Goal: Task Accomplishment & Management: Use online tool/utility

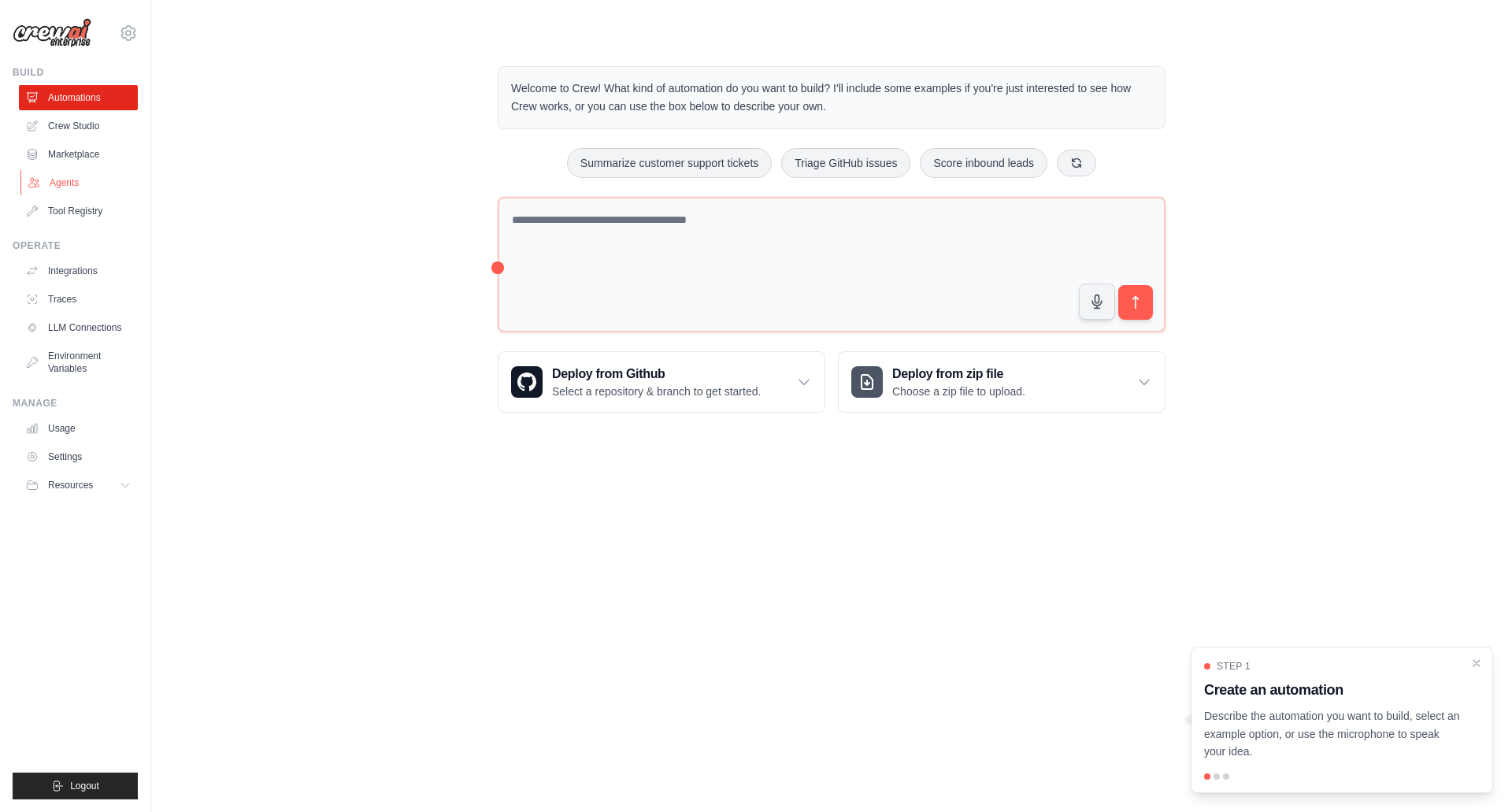
click at [75, 185] on link "Agents" at bounding box center [79, 182] width 118 height 25
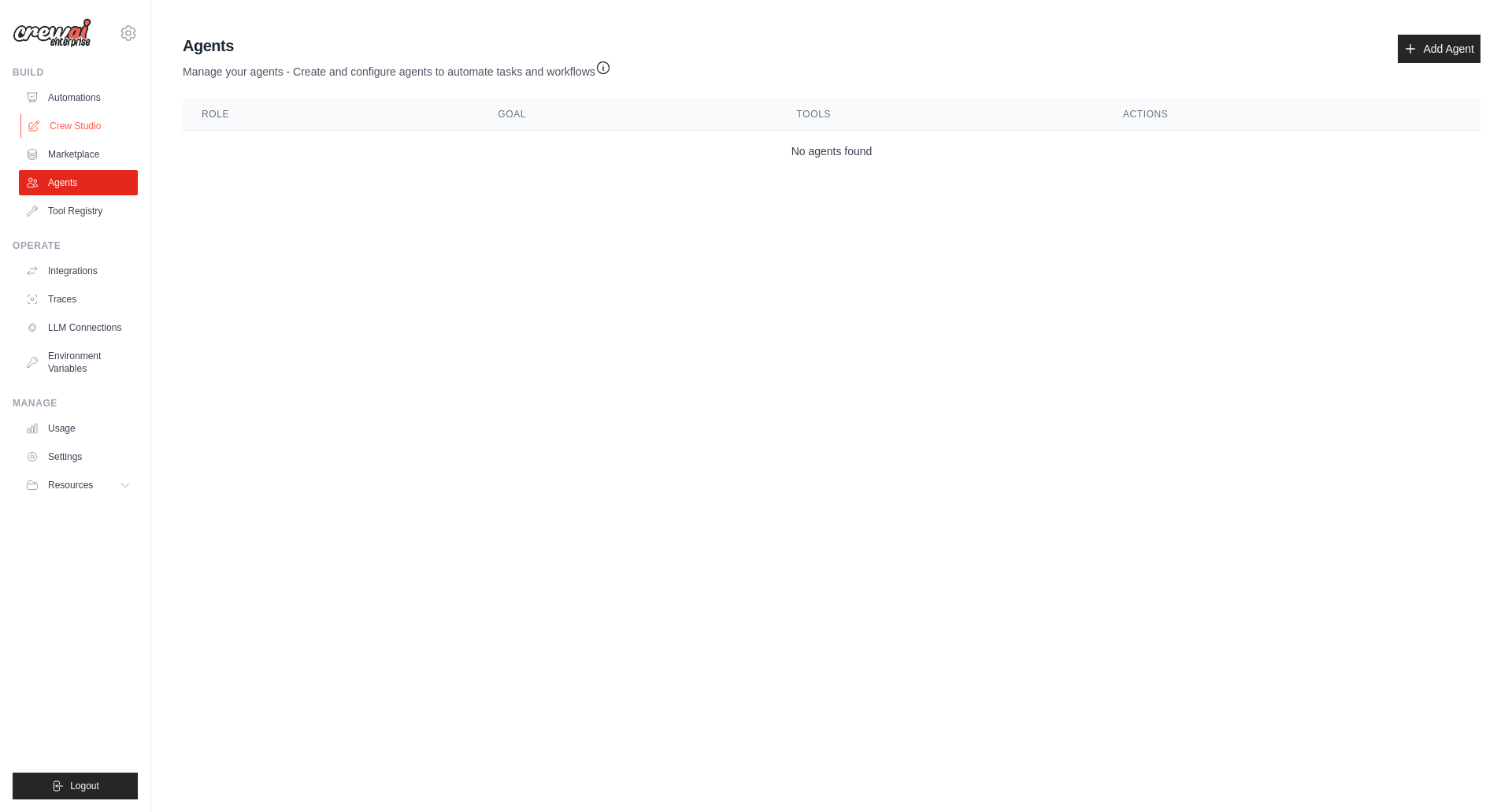
click at [88, 136] on link "Crew Studio" at bounding box center [79, 125] width 118 height 25
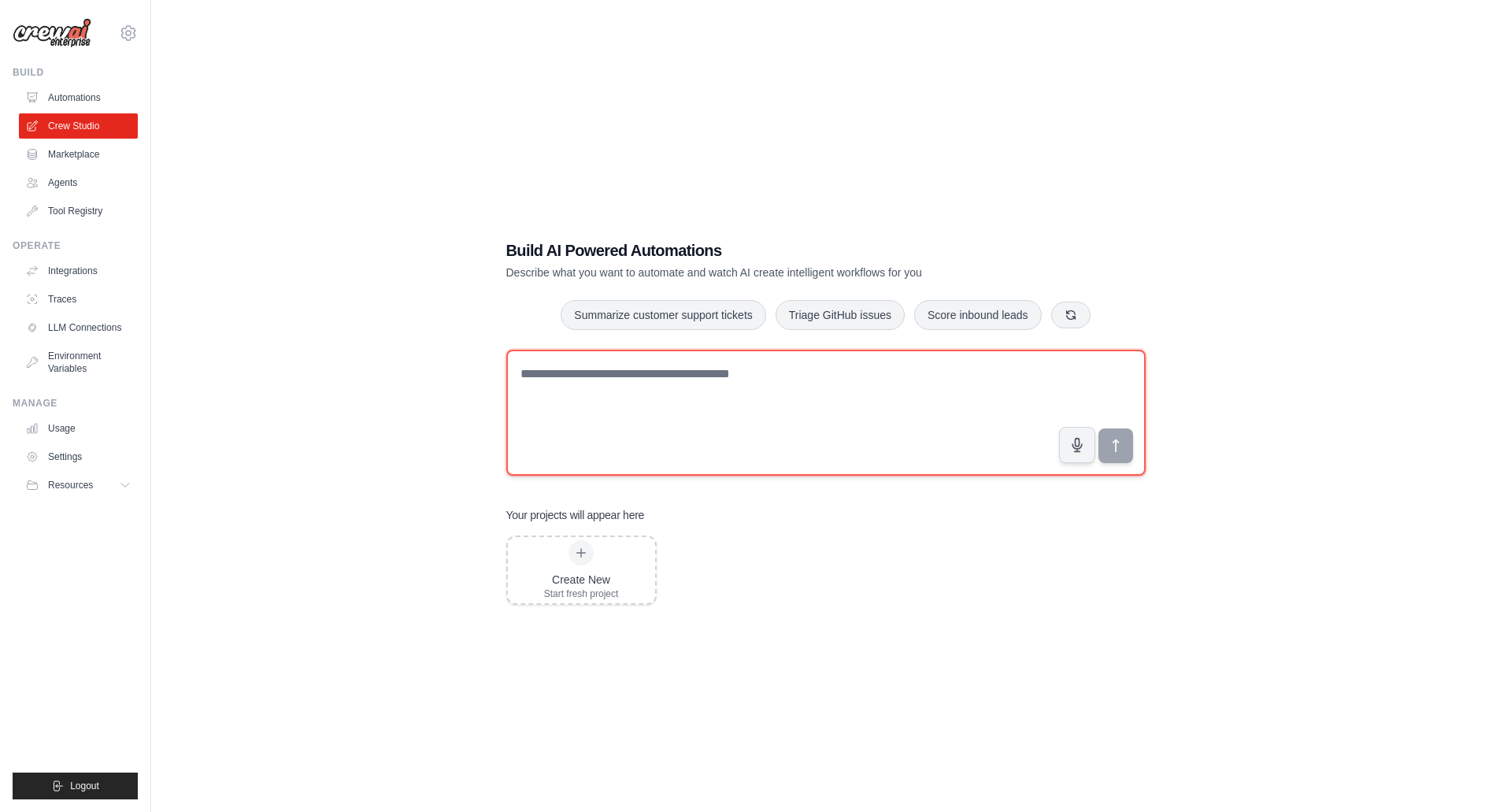
click at [655, 373] on textarea at bounding box center [826, 412] width 639 height 126
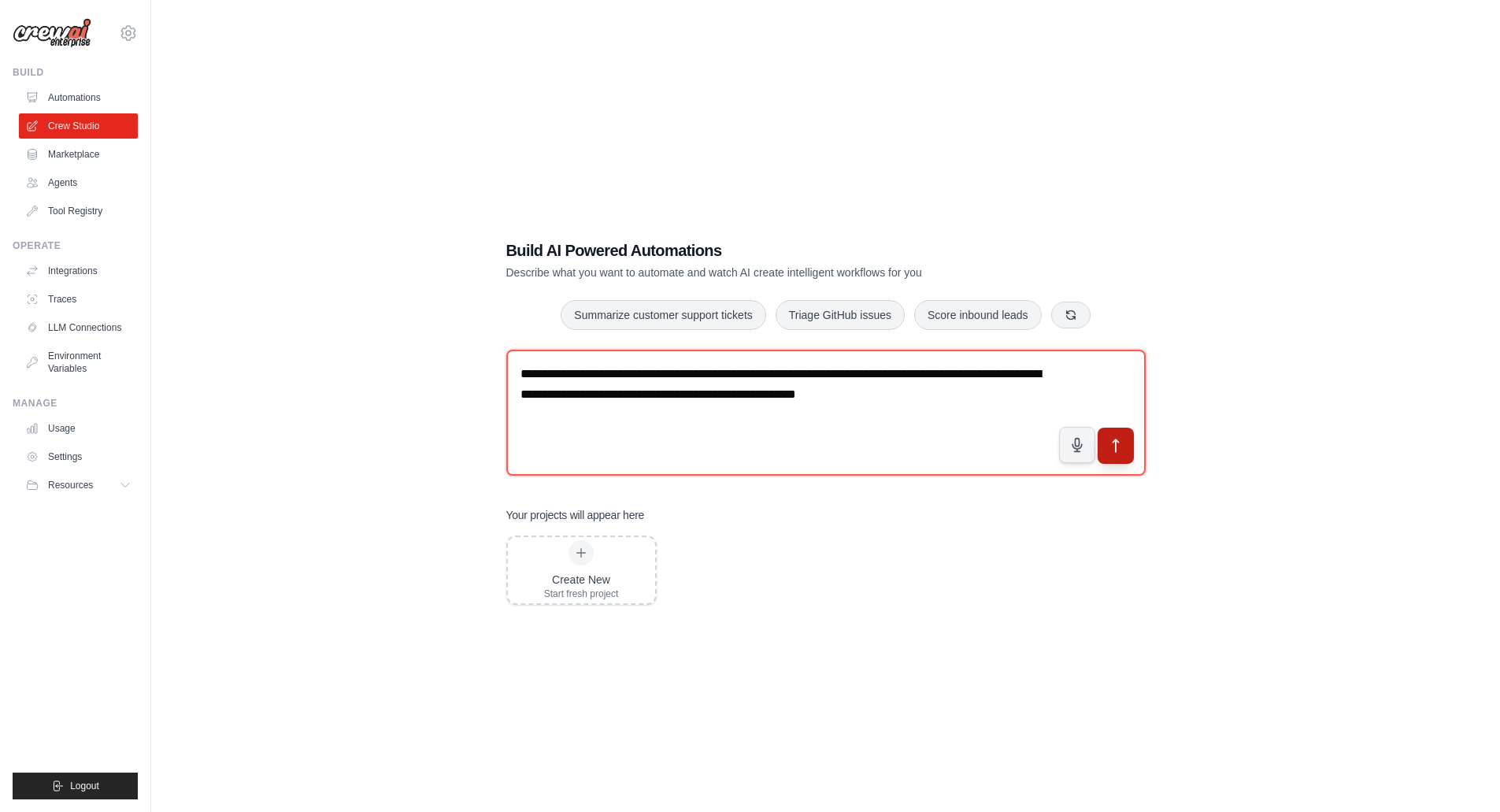
type textarea "**********"
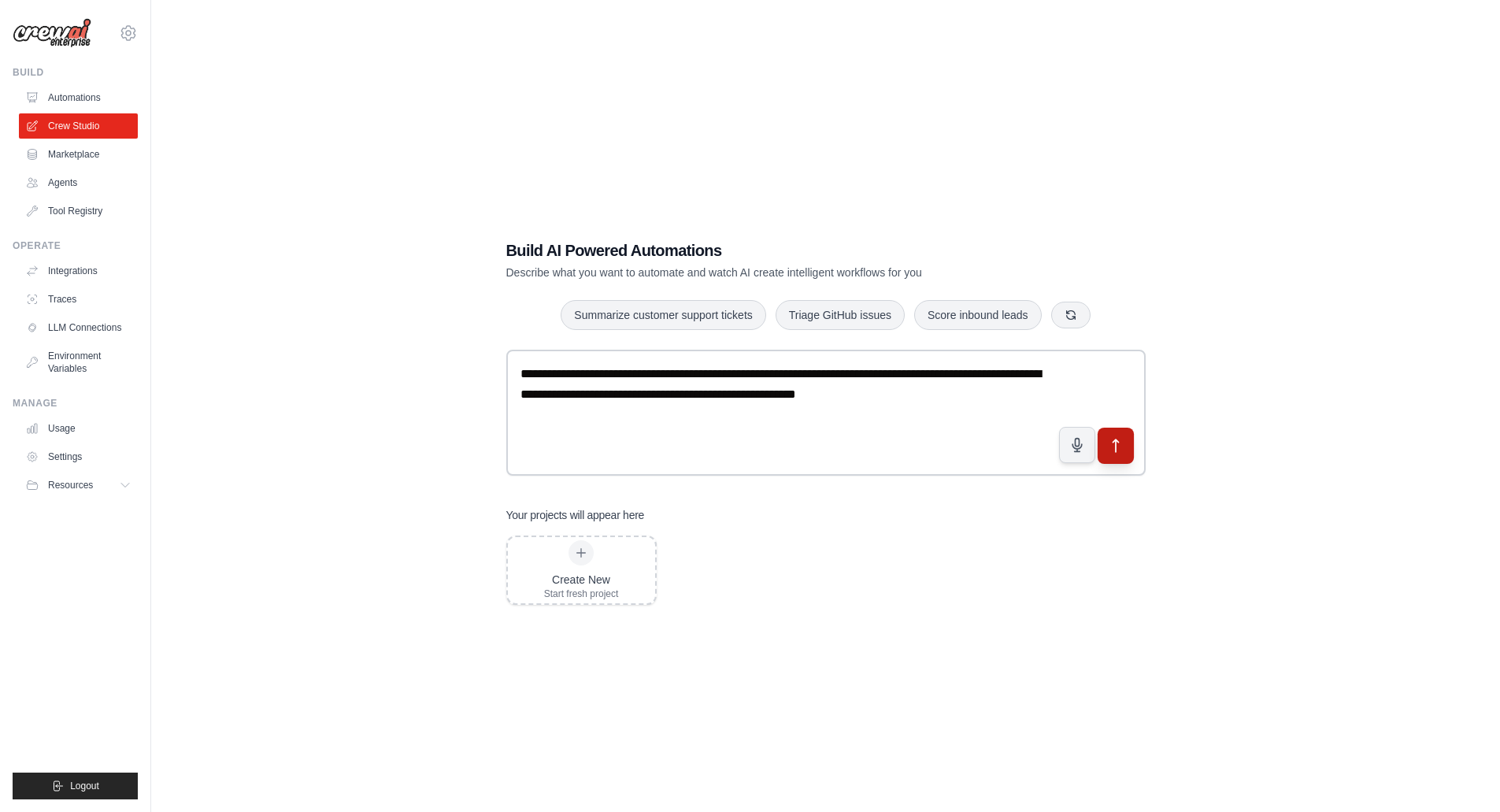
click at [1122, 453] on icon "submit" at bounding box center [1115, 445] width 17 height 17
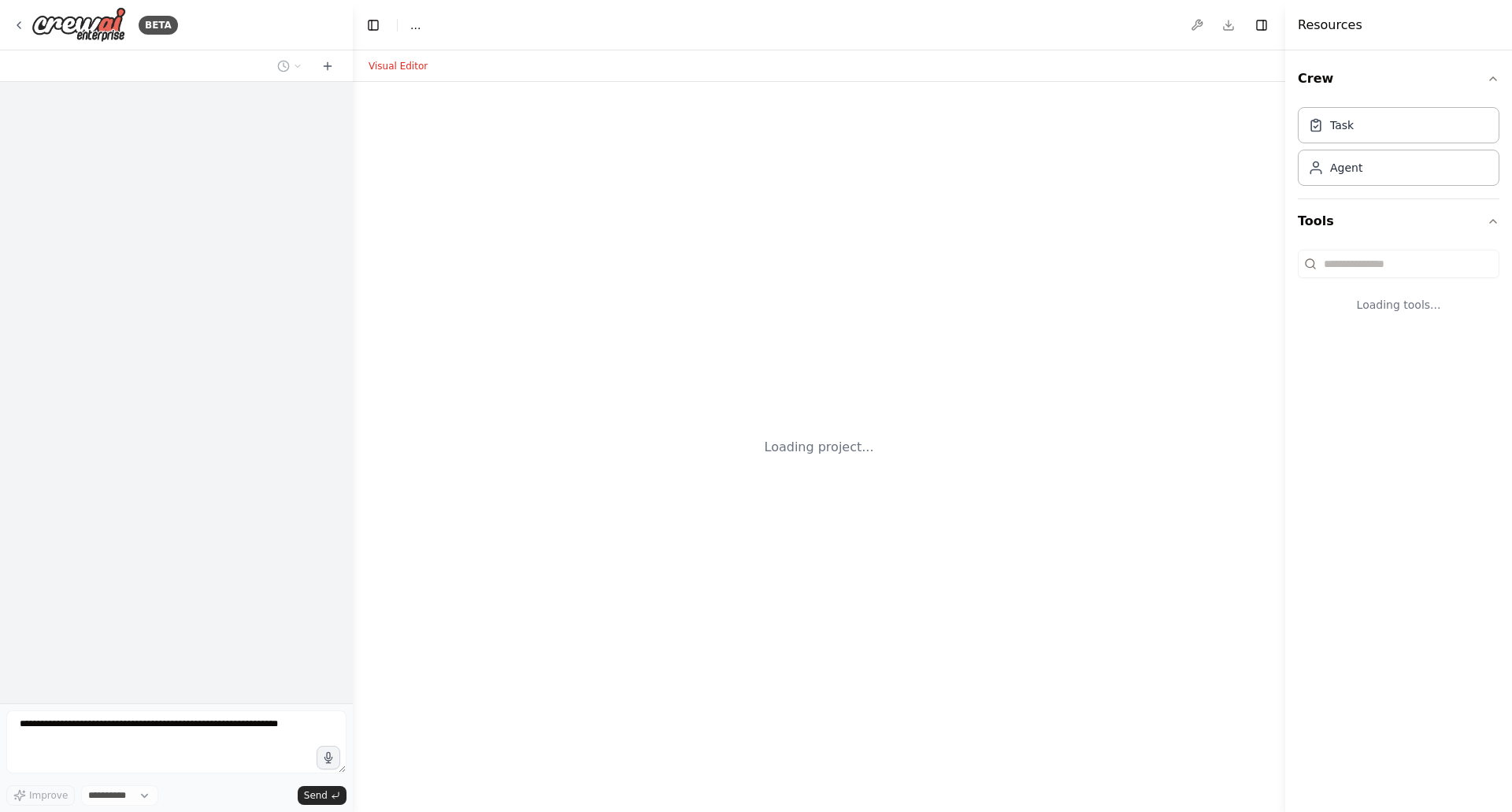
select select "****"
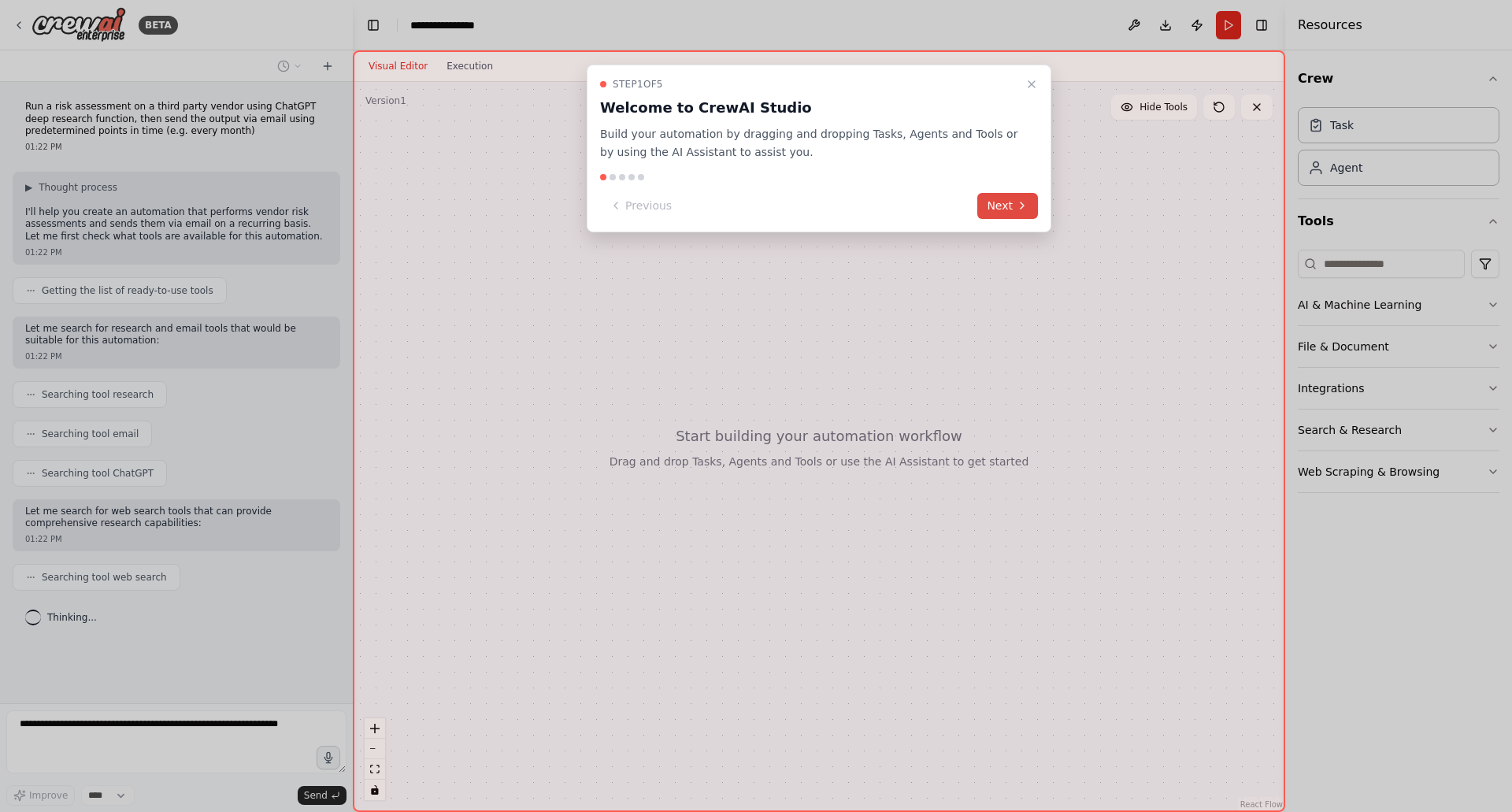
click at [1012, 206] on button "Next" at bounding box center [1008, 206] width 61 height 26
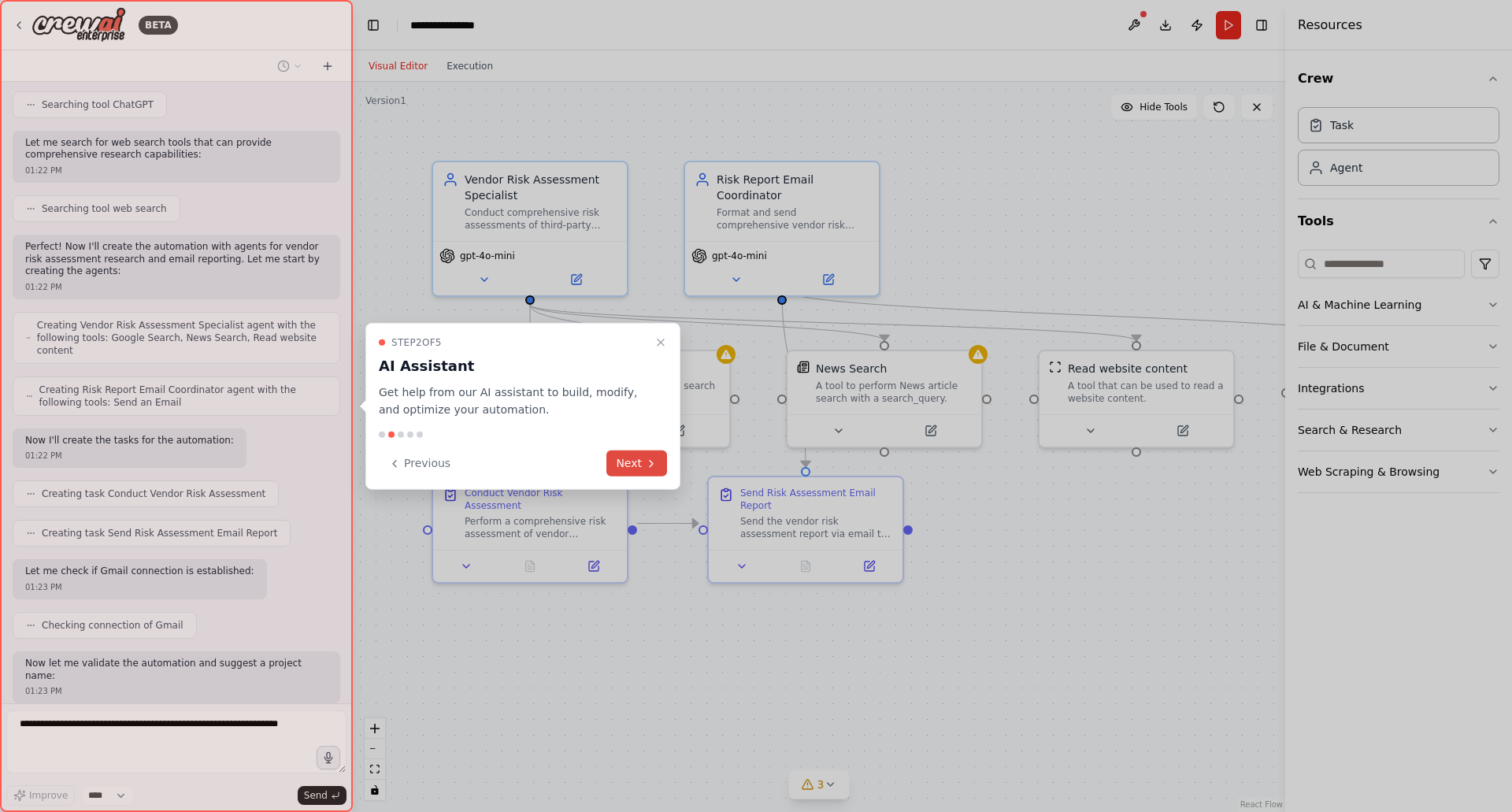
scroll to position [449, 0]
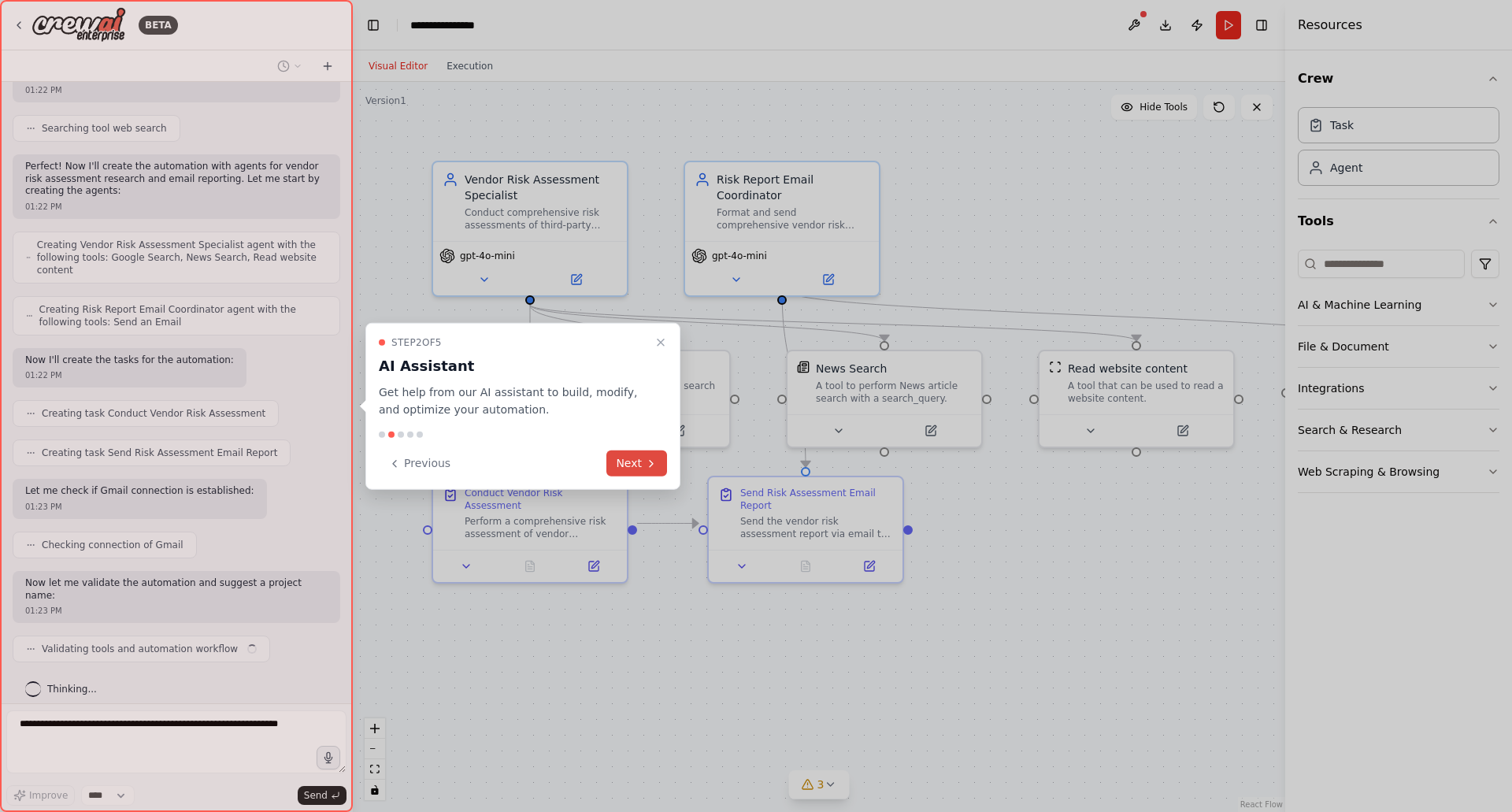
click at [625, 453] on button "Next" at bounding box center [637, 463] width 61 height 26
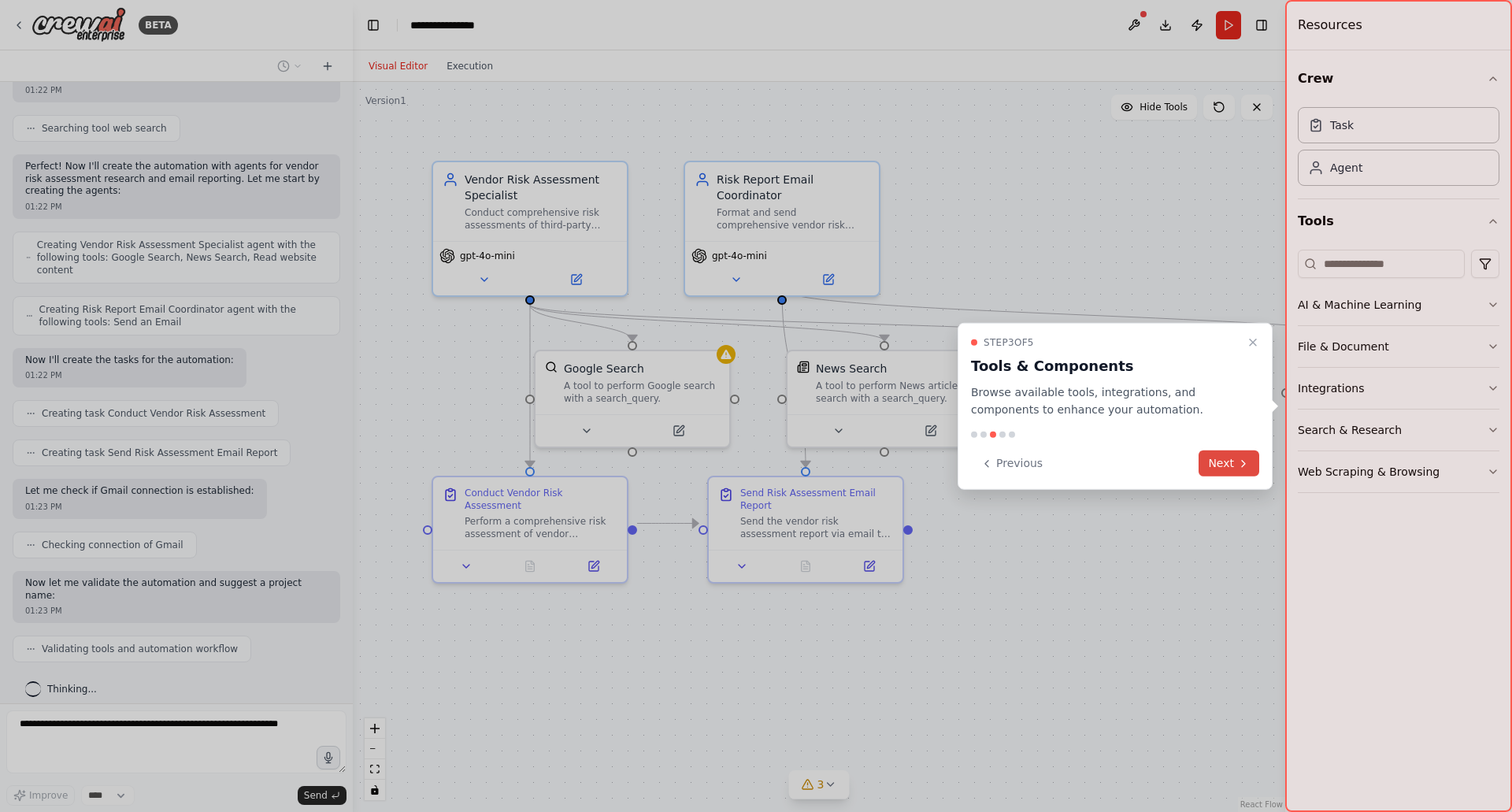
scroll to position [489, 0]
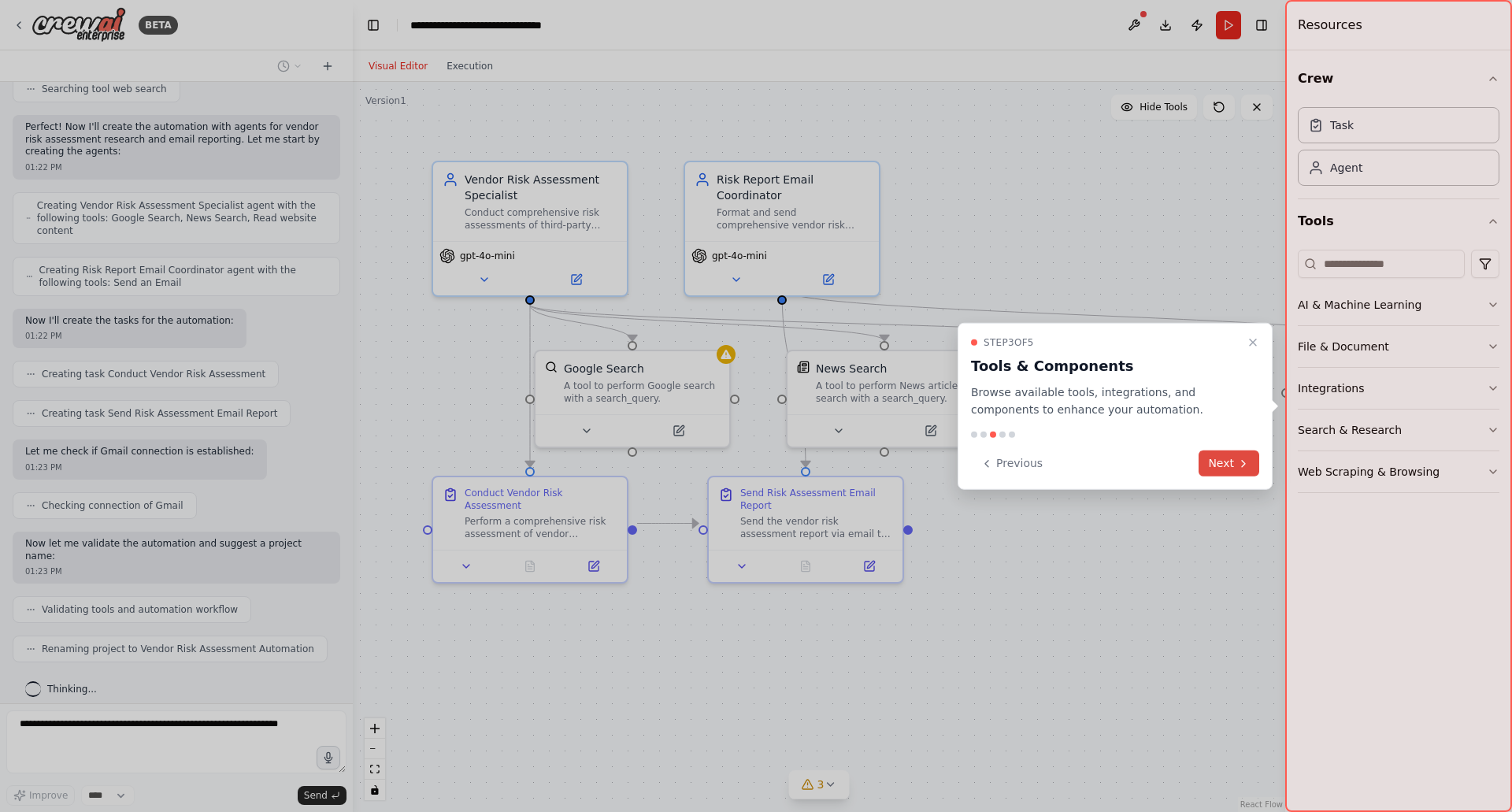
click at [1225, 468] on button "Next" at bounding box center [1229, 463] width 61 height 26
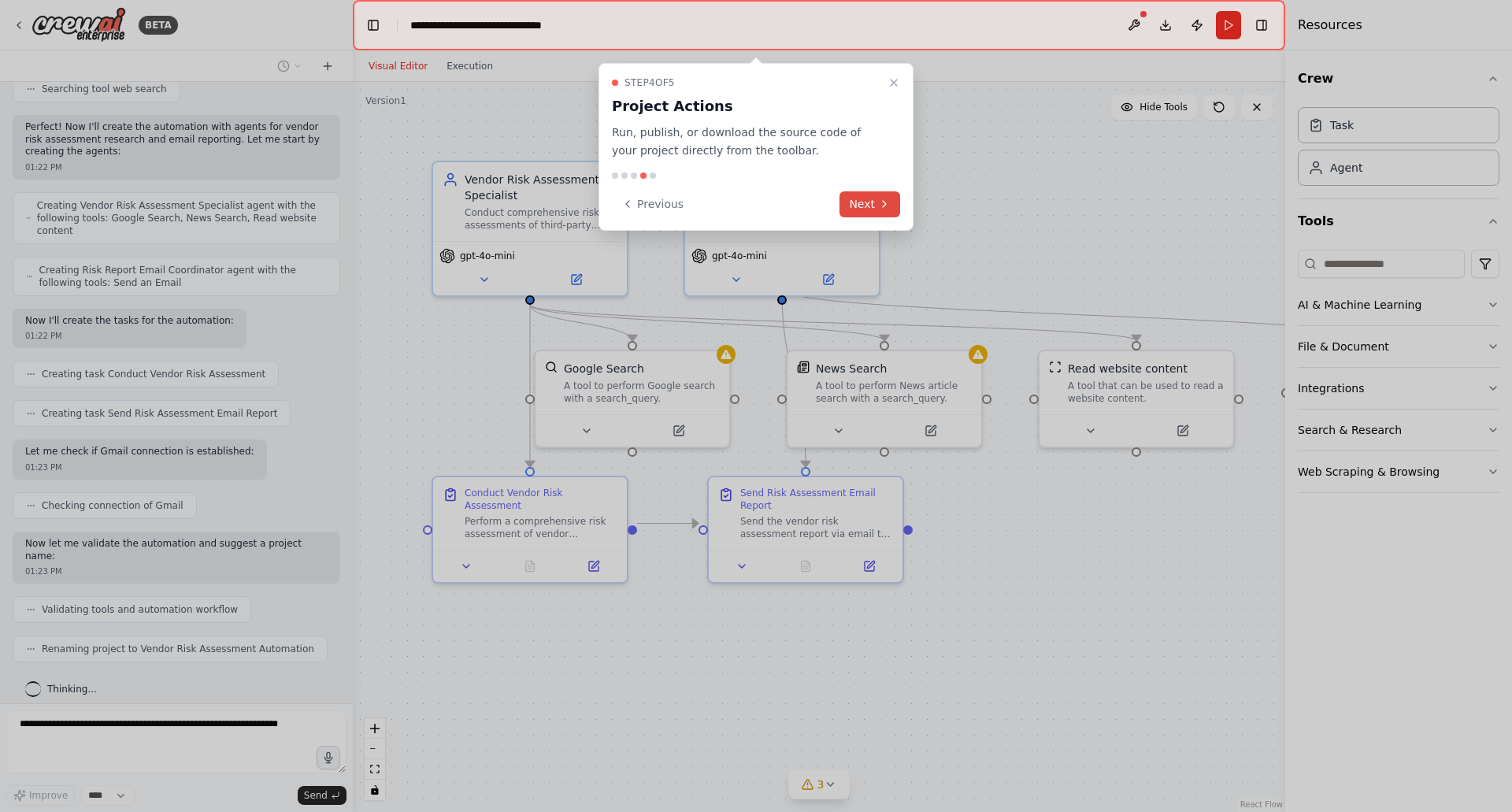
click at [850, 206] on button "Next" at bounding box center [870, 204] width 61 height 26
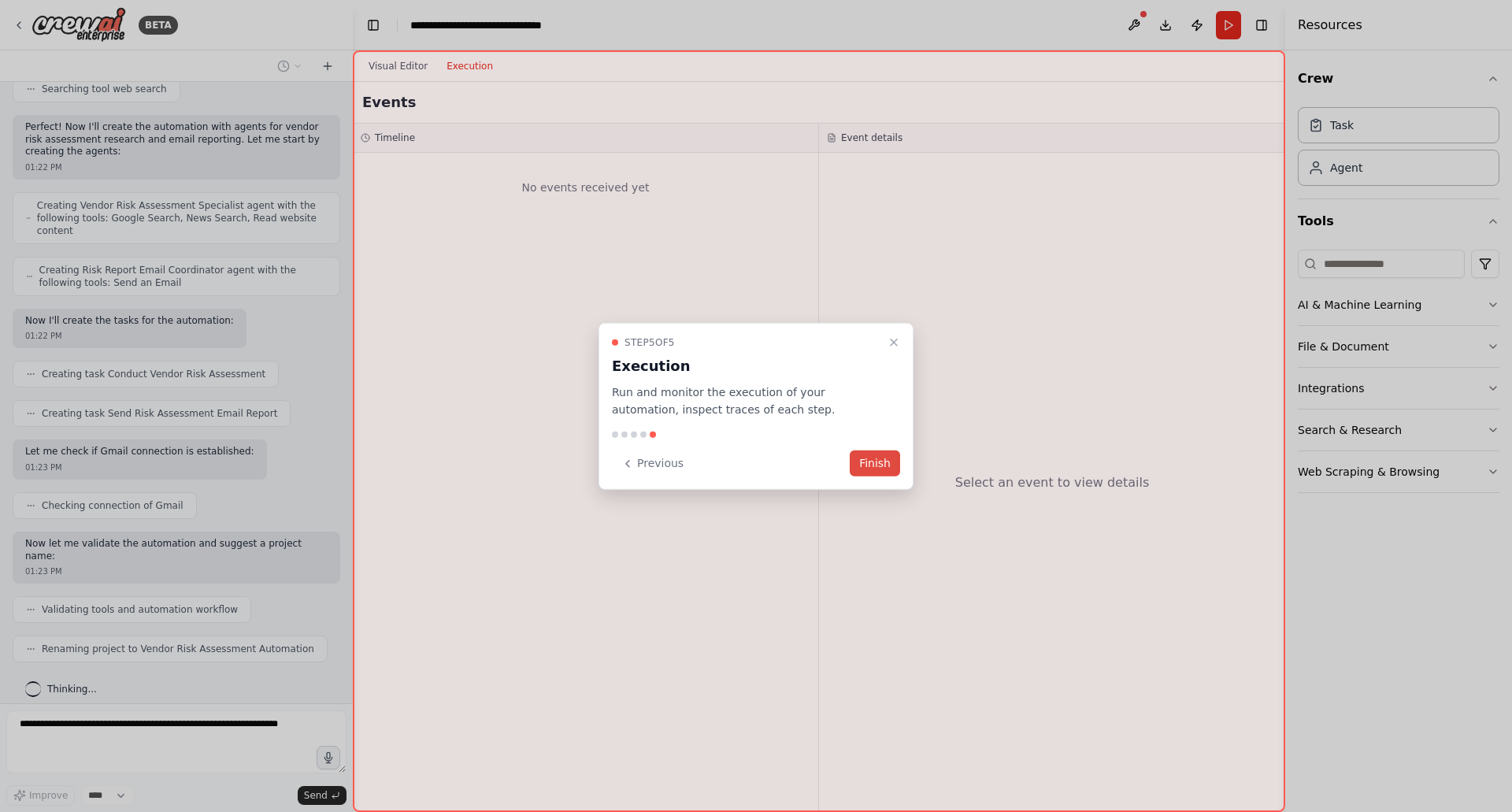
click at [886, 465] on button "Finish" at bounding box center [874, 463] width 51 height 26
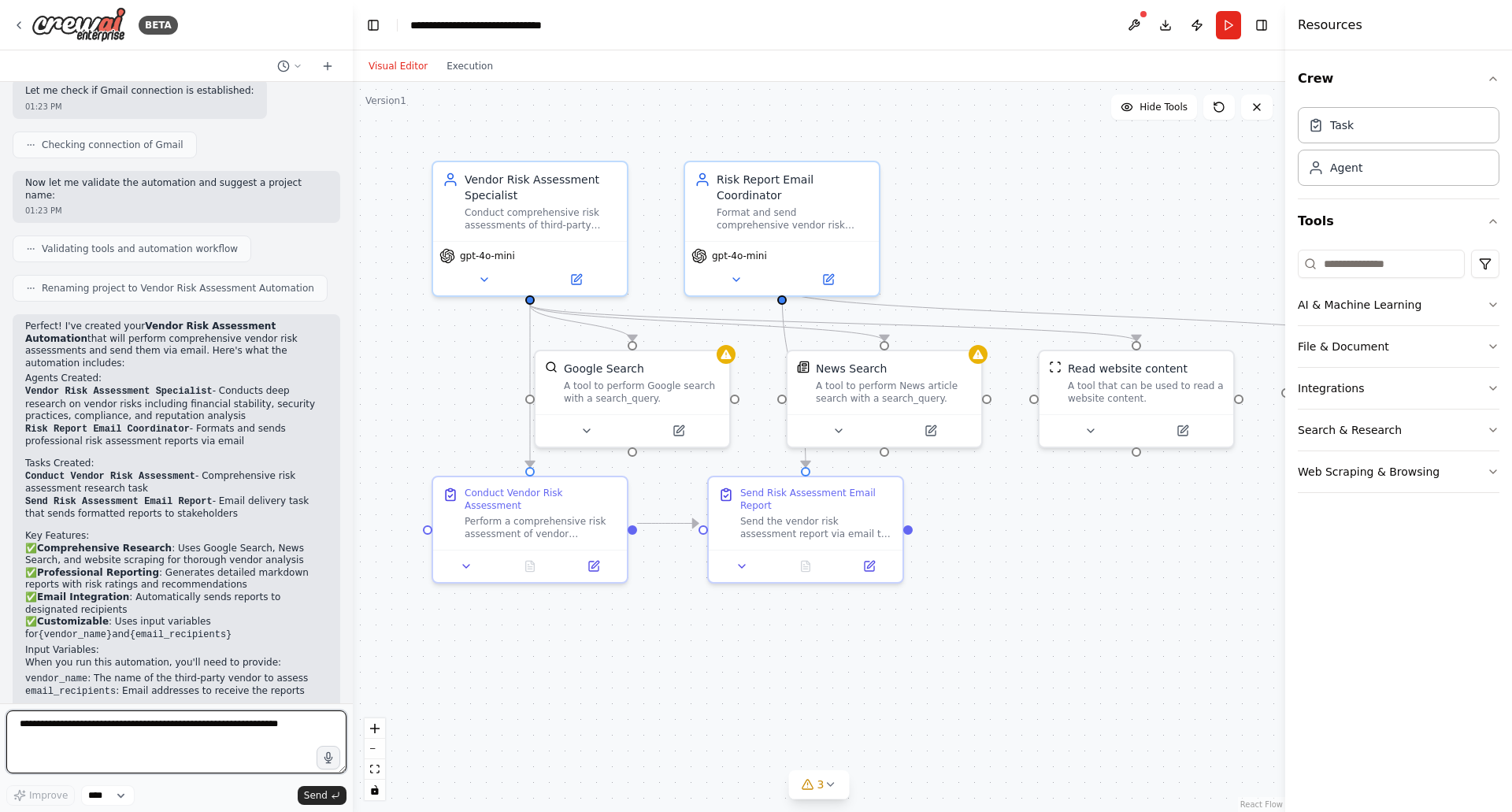
scroll to position [866, 0]
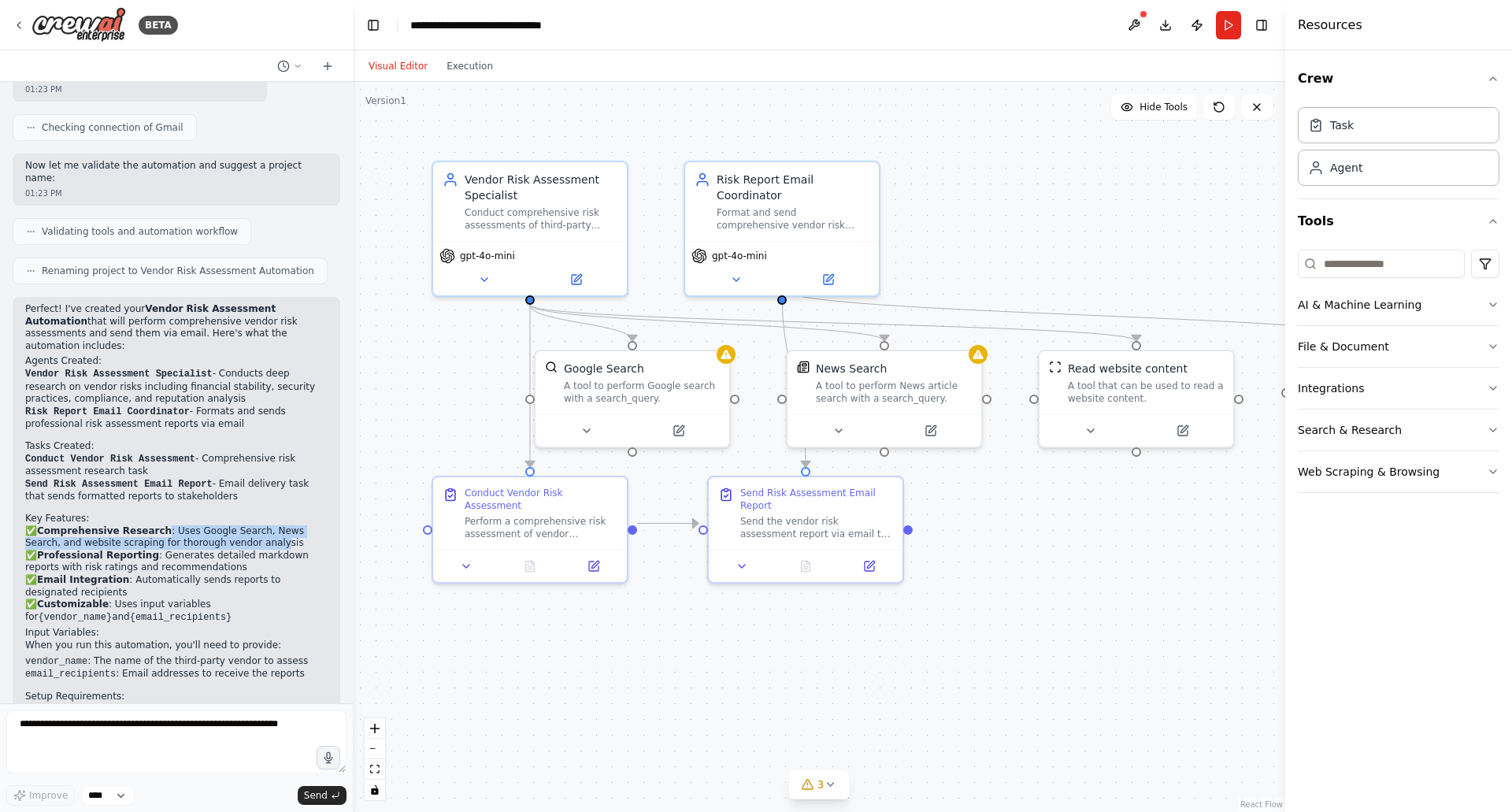
drag, startPoint x: 149, startPoint y: 507, endPoint x: 223, endPoint y: 519, distance: 75.0
click at [223, 525] on p "✅ Comprehensive Research : Uses Google Search, News Search, and website scrapin…" at bounding box center [175, 575] width 302 height 99
click at [168, 529] on p "✅ Comprehensive Research : Uses Google Search, News Search, and website scrapin…" at bounding box center [175, 575] width 302 height 99
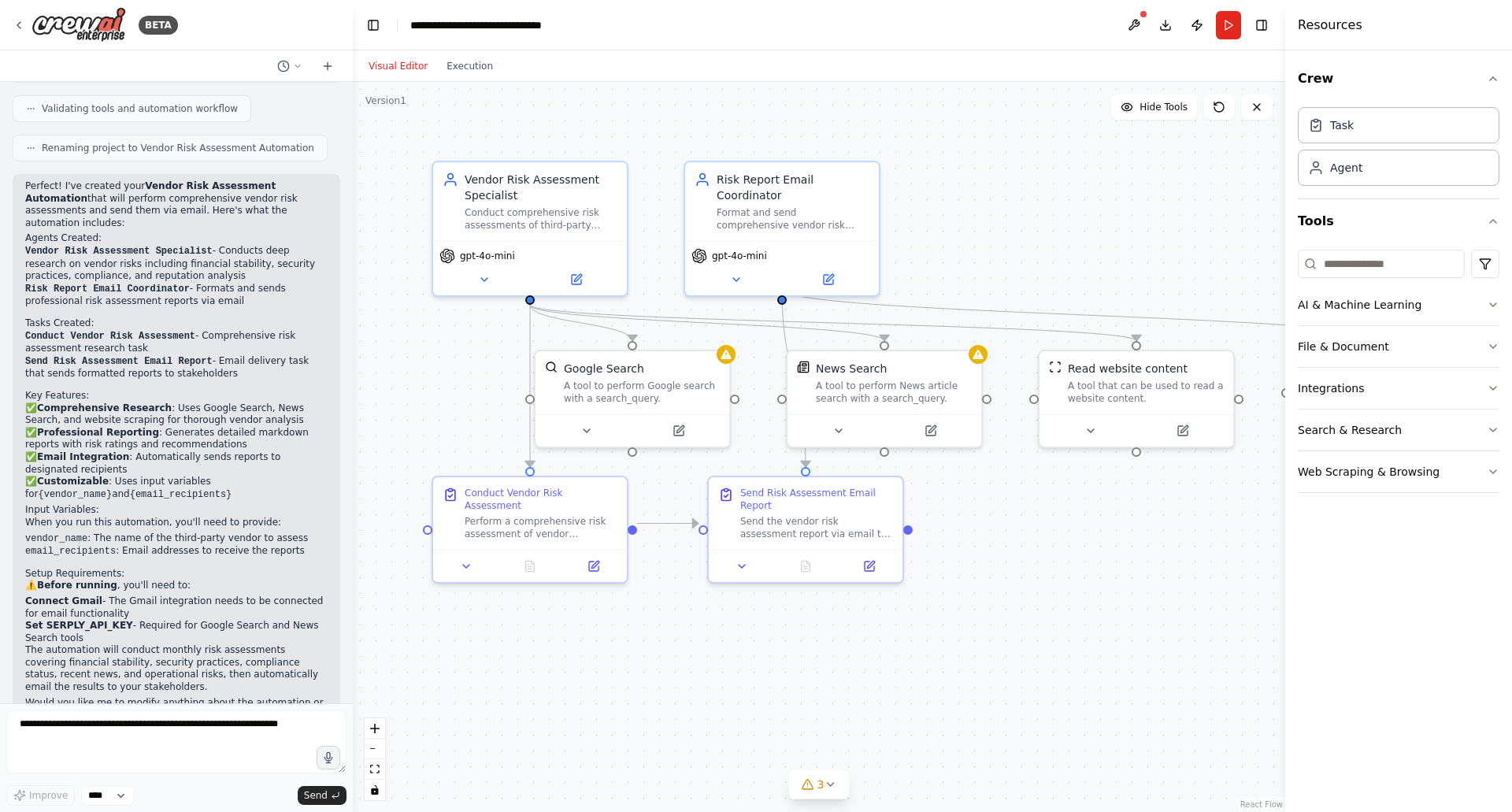
scroll to position [1017, 0]
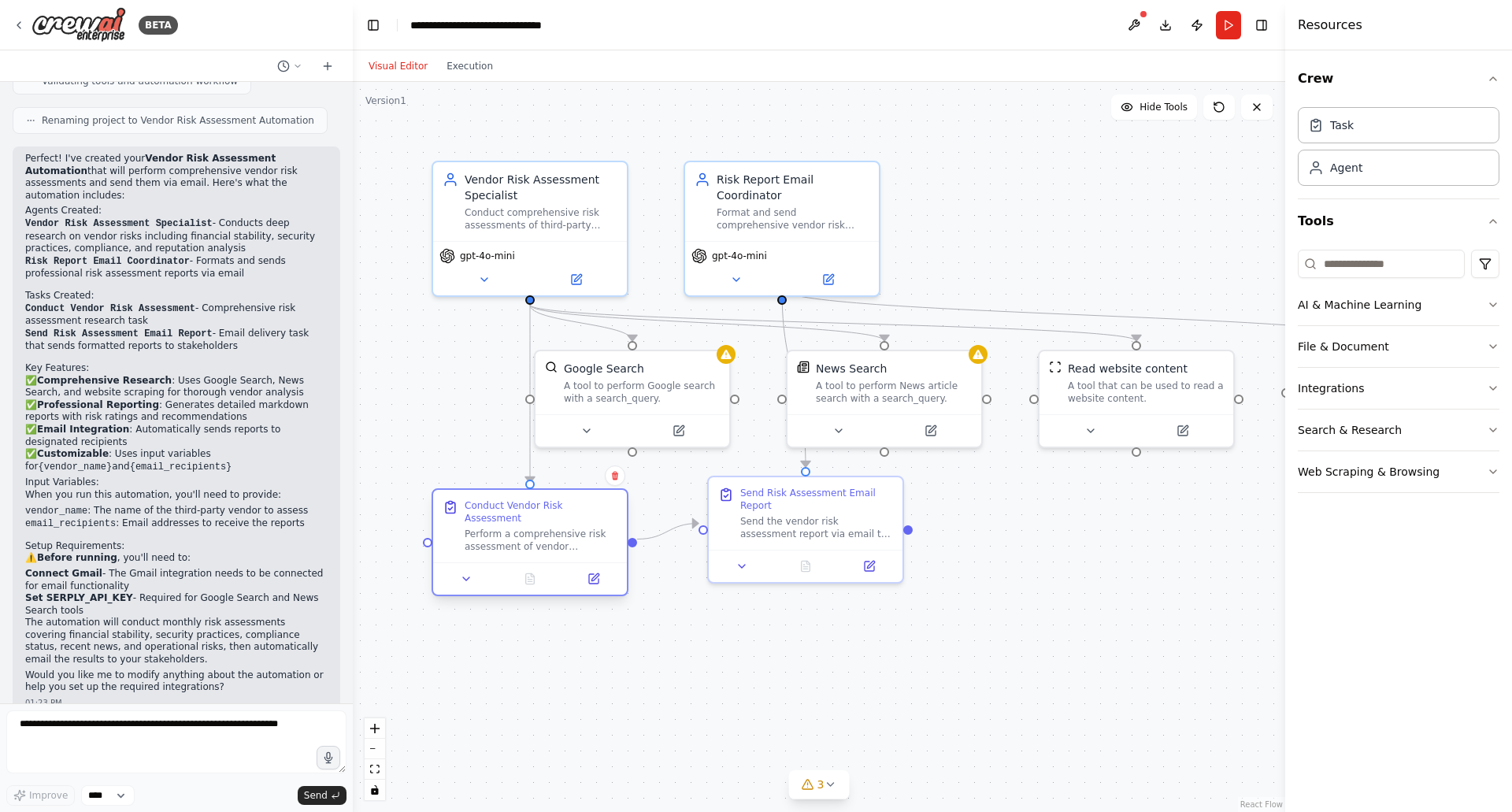
drag, startPoint x: 494, startPoint y: 505, endPoint x: 490, endPoint y: 527, distance: 22.4
click at [490, 527] on div "Perform a comprehensive risk assessment of vendor {vendor_name} including: 1. C…" at bounding box center [541, 539] width 152 height 25
click at [1354, 136] on div "Task" at bounding box center [1398, 124] width 201 height 36
drag, startPoint x: 1241, startPoint y: 210, endPoint x: 1023, endPoint y: 209, distance: 218.0
click at [1023, 209] on div "New Task" at bounding box center [1038, 207] width 44 height 13
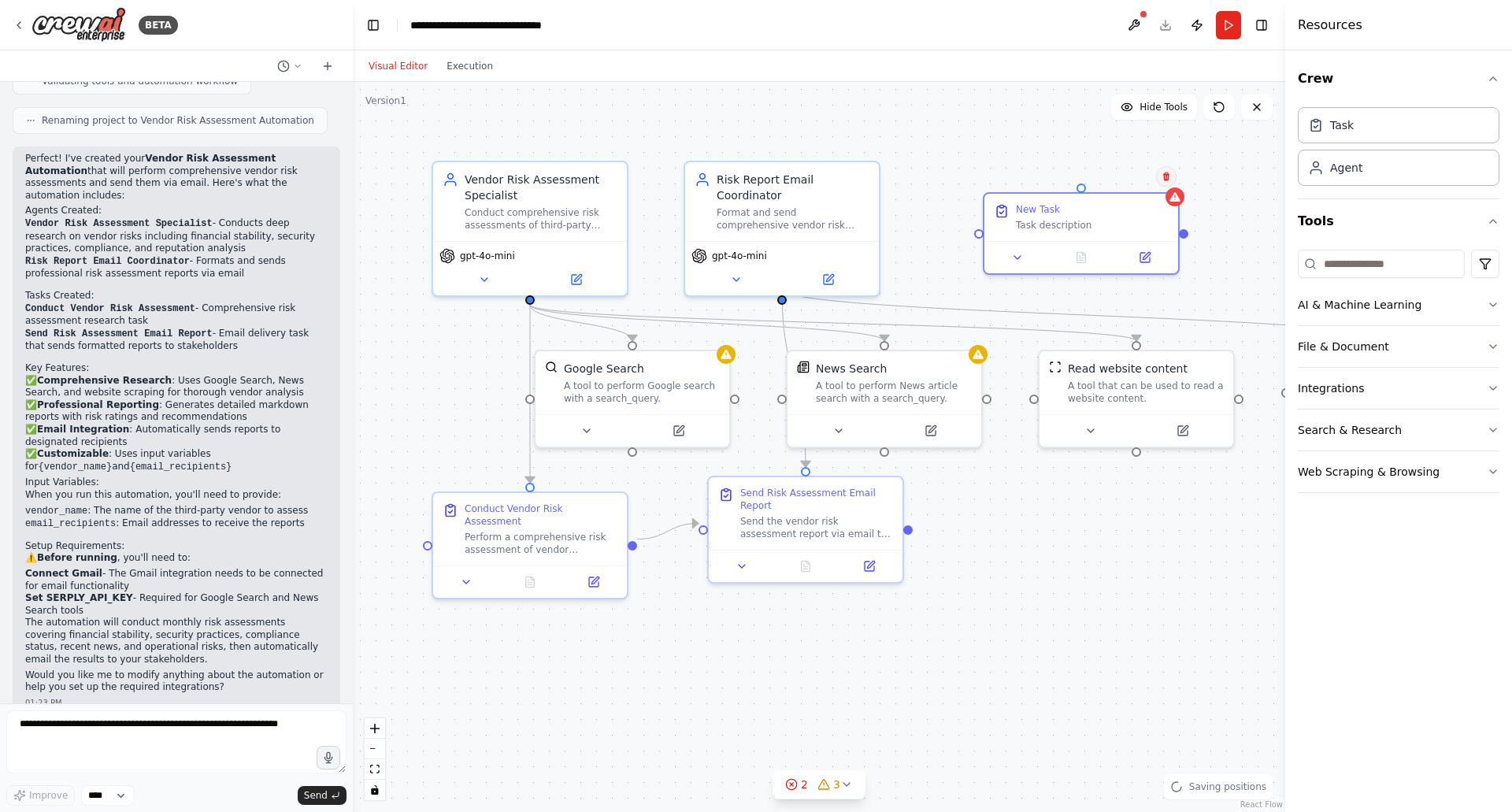
click at [1163, 179] on icon at bounding box center [1167, 176] width 9 height 9
click at [231, 723] on textarea at bounding box center [176, 741] width 340 height 63
type textarea "*"
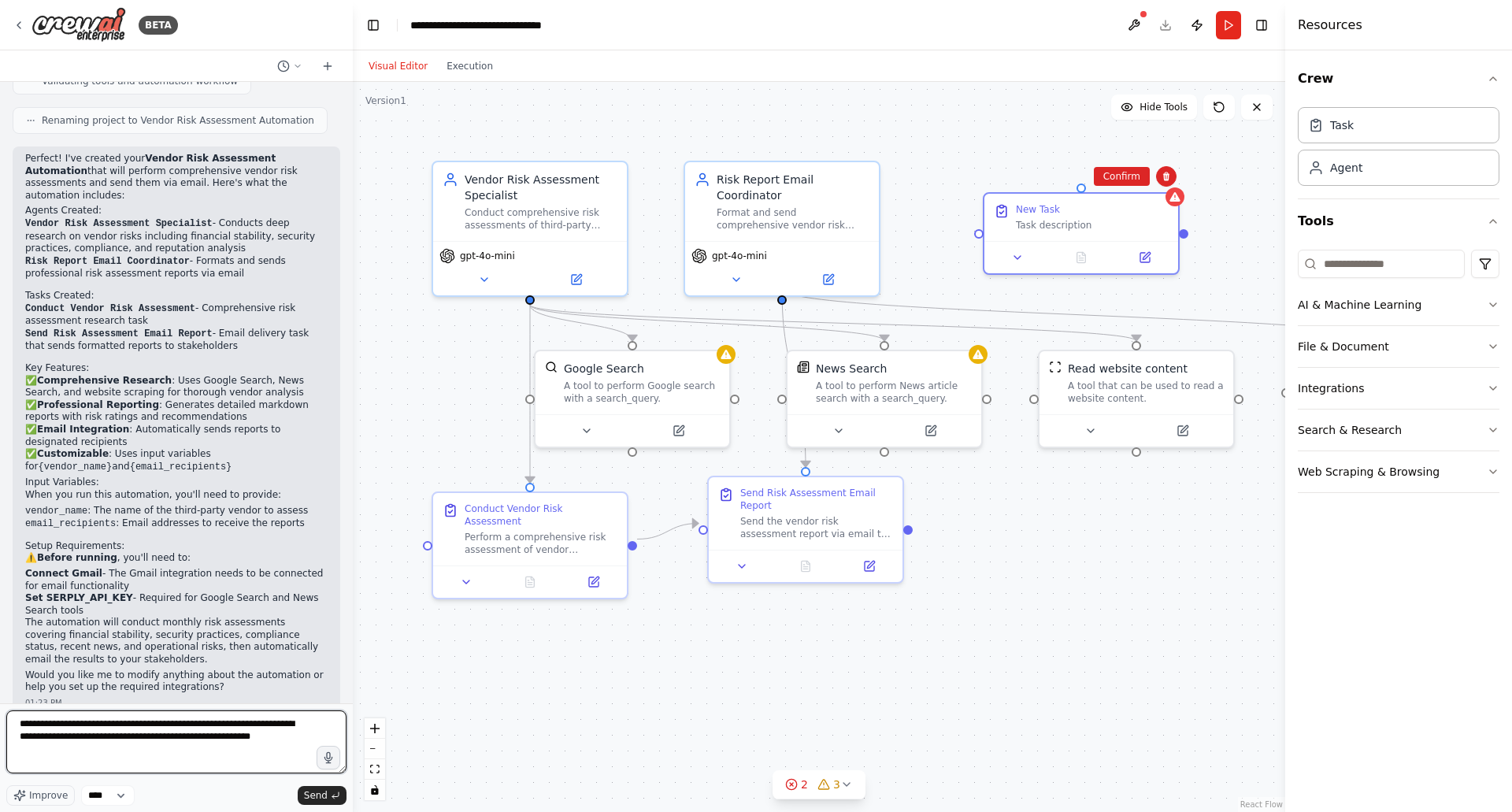
type textarea "**********"
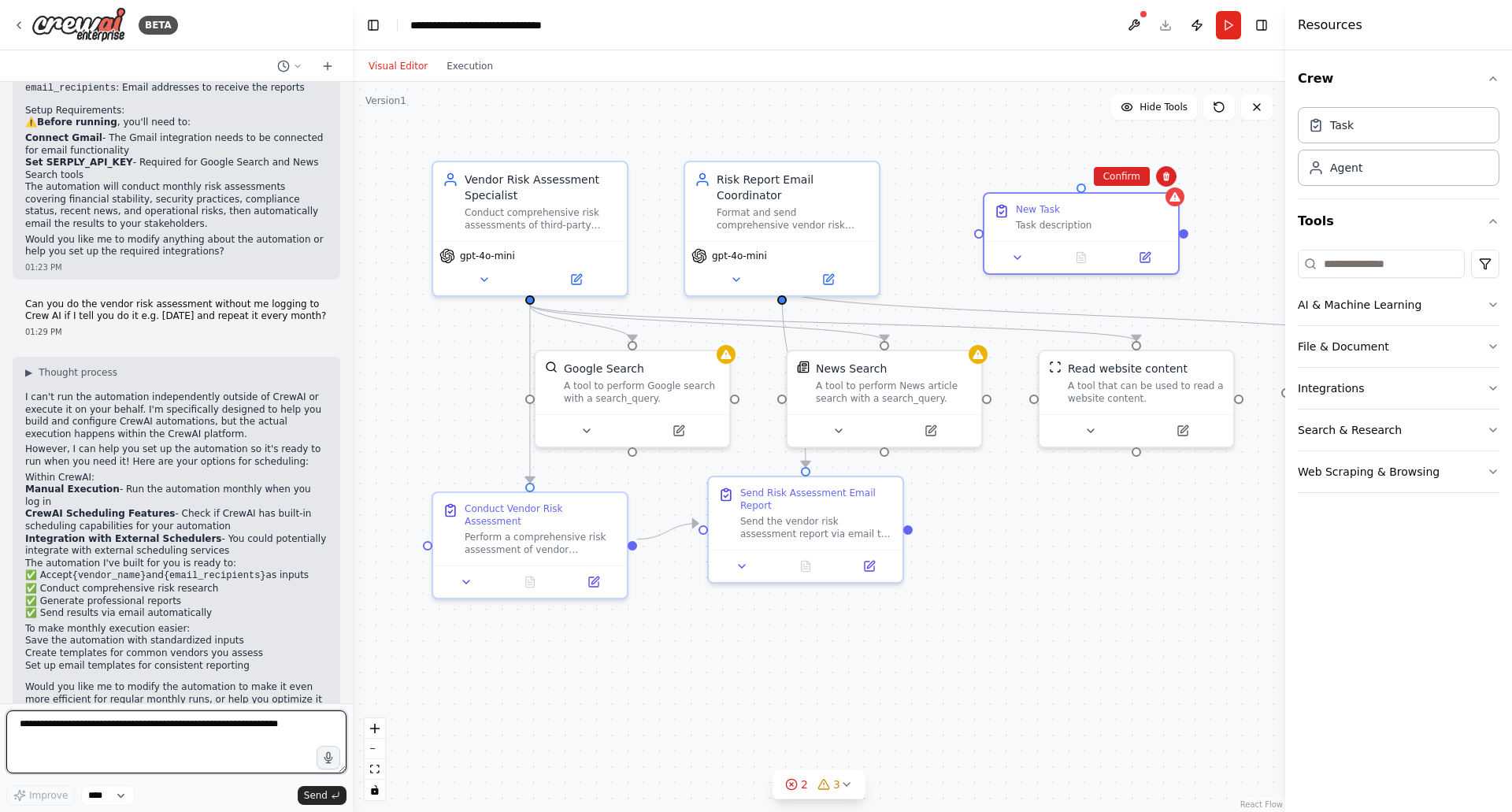
scroll to position [1464, 0]
